Goal: Transaction & Acquisition: Purchase product/service

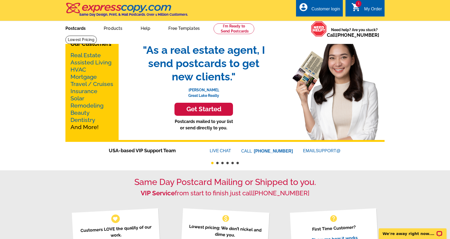
click at [67, 31] on link "Postcards" at bounding box center [75, 28] width 37 height 12
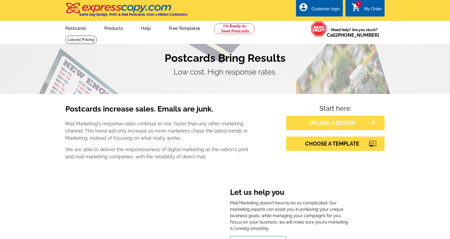
click at [301, 120] on link "UPLOAD A DESIGN" at bounding box center [335, 123] width 98 height 14
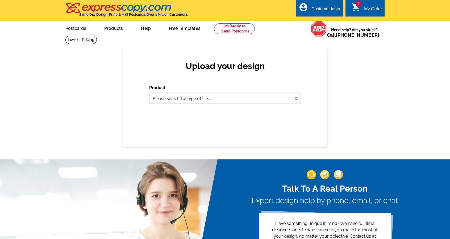
click at [256, 101] on select "Please select the type of file... Postcards Business Cards Letters and flyers G…" at bounding box center [224, 98] width 151 height 11
select select "1"
click at [149, 93] on select "Please select the type of file... Postcards Business Cards Letters and flyers G…" at bounding box center [224, 98] width 151 height 11
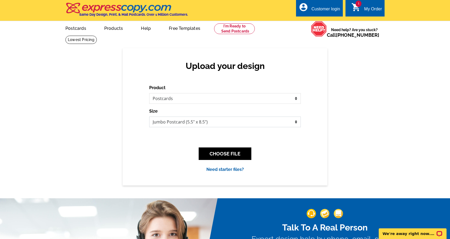
click at [247, 123] on select "Jumbo Postcard (5.5" x 8.5") Regular Postcard (4.25" x 5.6") Panoramic Postcard…" at bounding box center [224, 121] width 151 height 11
click at [275, 119] on select "Jumbo Postcard (5.5" x 8.5") Regular Postcard (4.25" x 5.6") Panoramic Postcard…" at bounding box center [224, 121] width 151 height 11
select select "14"
click at [149, 117] on select "Jumbo Postcard (5.5" x 8.5") Regular Postcard (4.25" x 5.6") Panoramic Postcard…" at bounding box center [224, 121] width 151 height 11
click at [279, 125] on select "Jumbo Postcard (5.5" x 8.5") Regular Postcard (4.25" x 5.6") Panoramic Postcard…" at bounding box center [224, 121] width 151 height 11
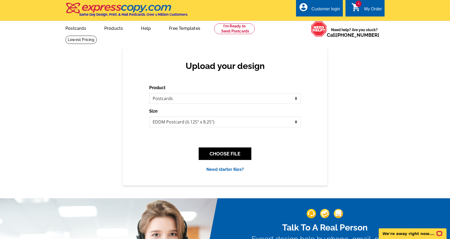
click at [264, 183] on div "Upload your design Product Please select the type of file... Postcards Business…" at bounding box center [224, 116] width 205 height 137
